Goal: Information Seeking & Learning: Learn about a topic

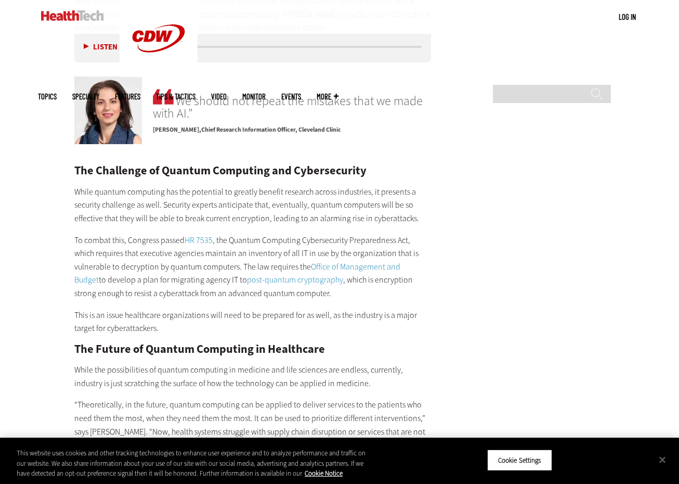
scroll to position [2182, 0]
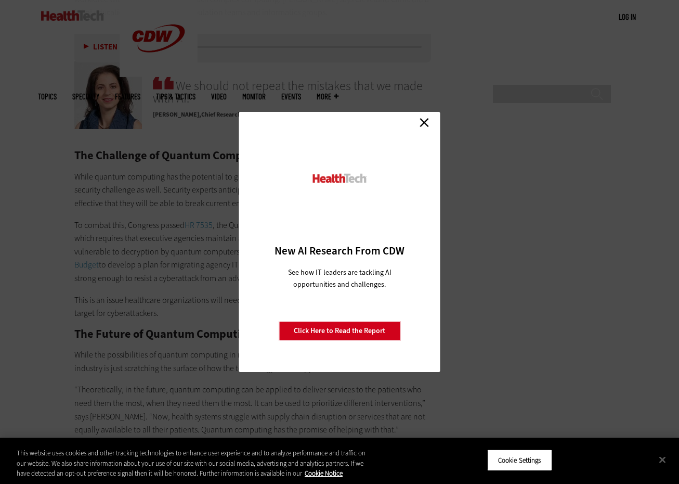
click at [427, 120] on link "Close" at bounding box center [425, 122] width 16 height 16
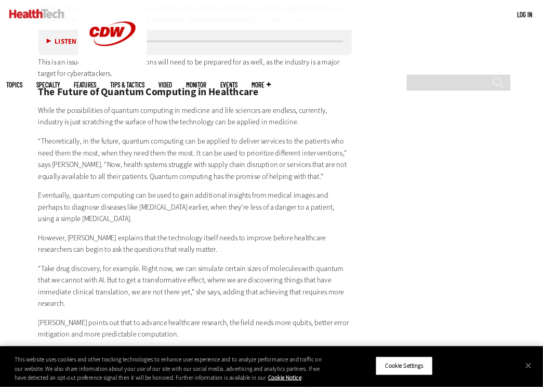
scroll to position [2390, 0]
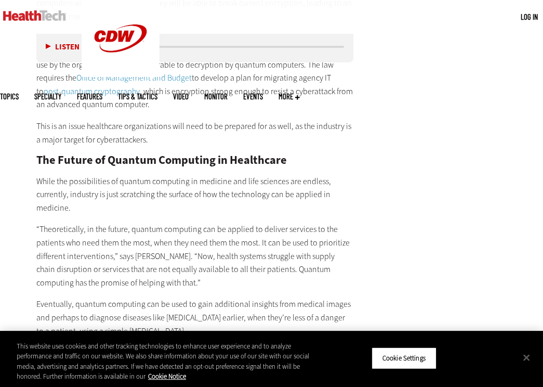
drag, startPoint x: 501, startPoint y: 1, endPoint x: 171, endPoint y: 187, distance: 379.1
click at [171, 187] on p "While the possibilities of quantum computing in medicine and life sciences are …" at bounding box center [194, 195] width 317 height 40
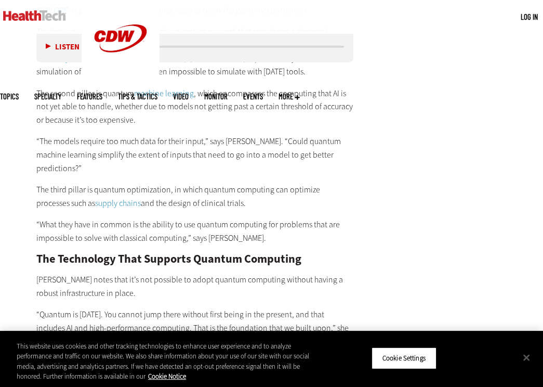
scroll to position [1955, 0]
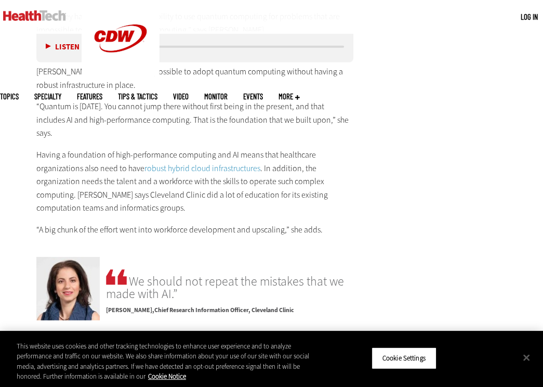
click at [212, 176] on p "Having a foundation of high-performance computing and AI means that healthcare …" at bounding box center [194, 181] width 317 height 67
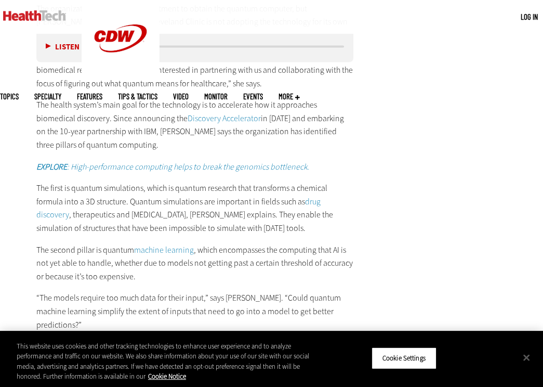
scroll to position [1623, 0]
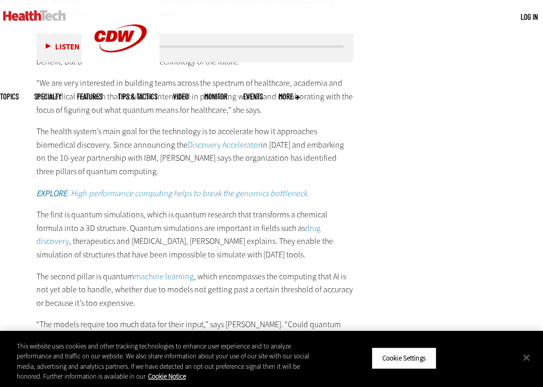
scroll to position [1662, 0]
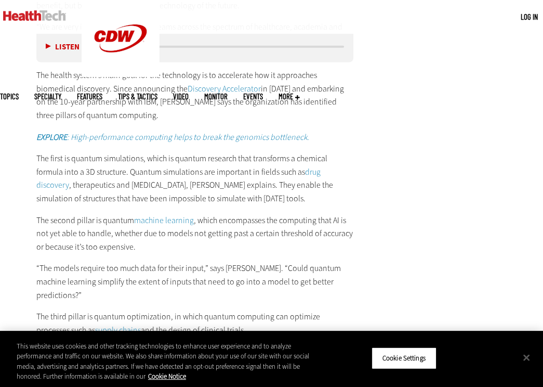
drag, startPoint x: 280, startPoint y: 176, endPoint x: 266, endPoint y: 175, distance: 13.6
click at [266, 175] on p "The first is quantum simulations, which is quantum research that transforms a c…" at bounding box center [194, 178] width 317 height 53
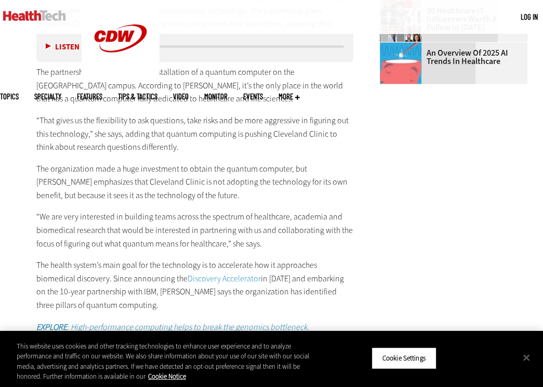
scroll to position [1487, 0]
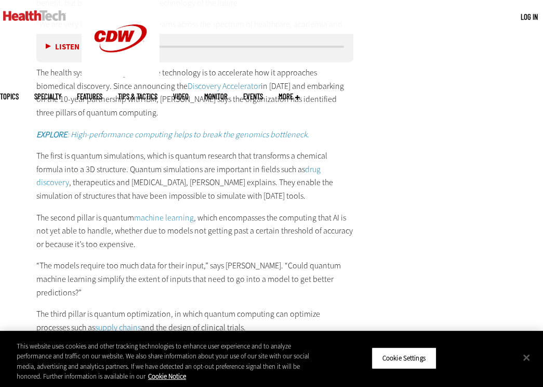
scroll to position [1653, 0]
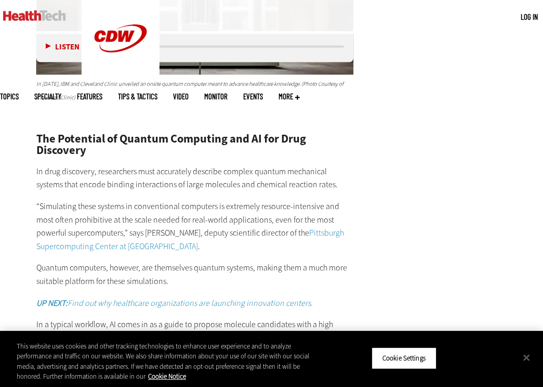
scroll to position [1373, 0]
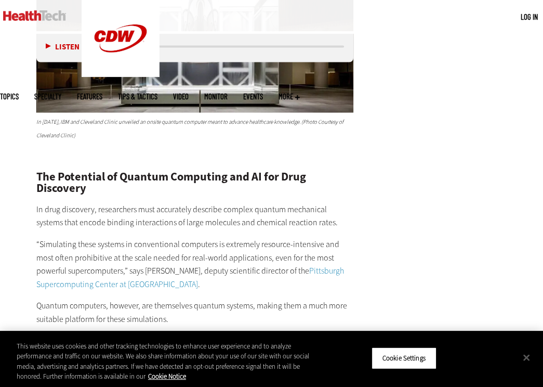
scroll to position [1331, 0]
